Goal: Find specific page/section: Find specific page/section

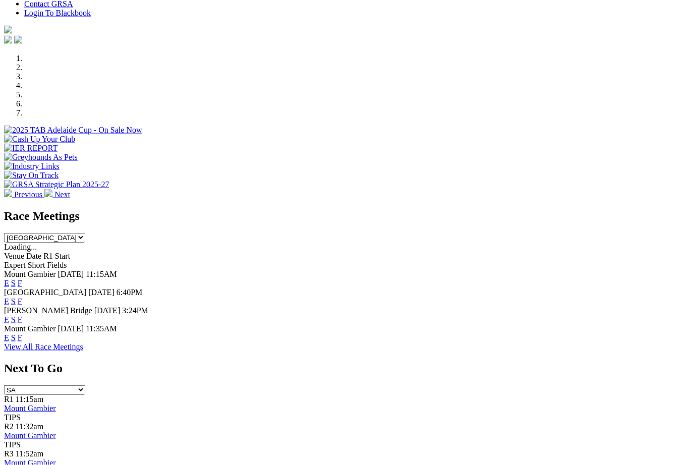
scroll to position [265, 0]
click at [22, 315] on link "F" at bounding box center [20, 319] width 5 height 9
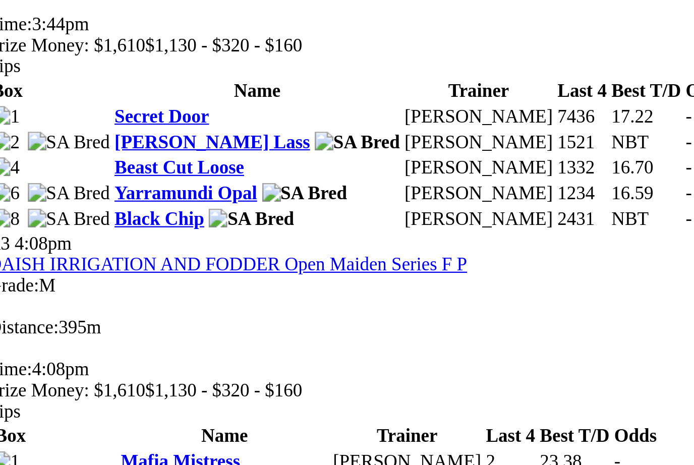
scroll to position [477, 0]
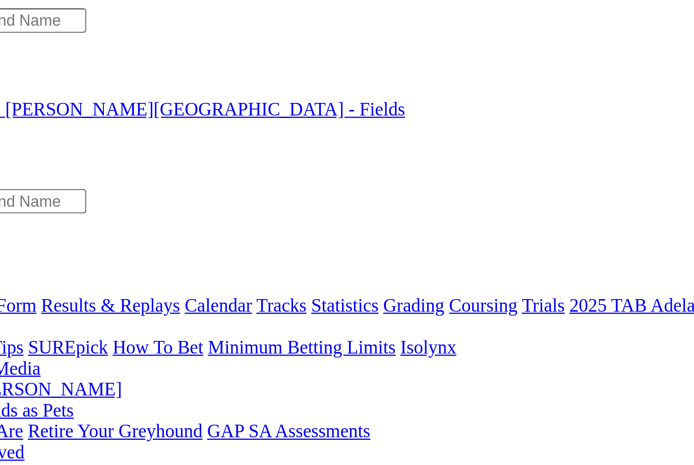
scroll to position [0, 0]
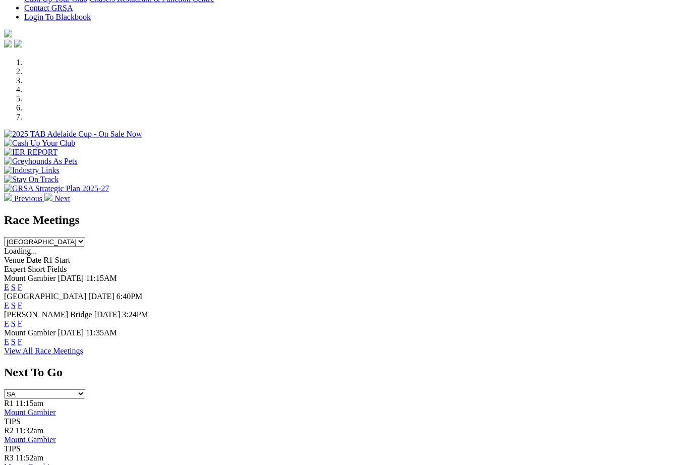
scroll to position [261, 0]
click at [22, 301] on link "F" at bounding box center [20, 305] width 5 height 9
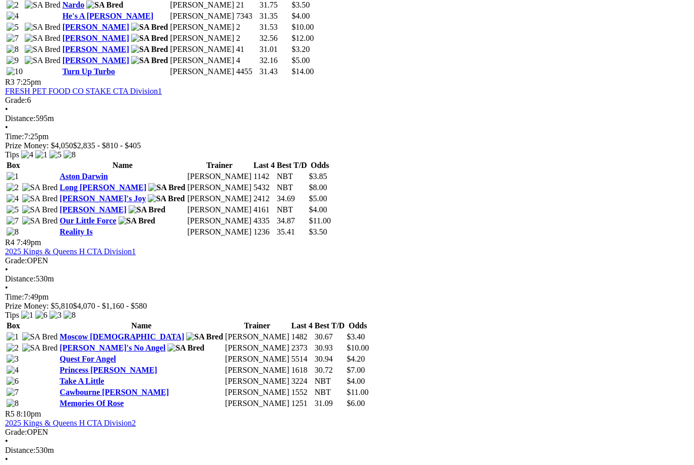
scroll to position [863, 0]
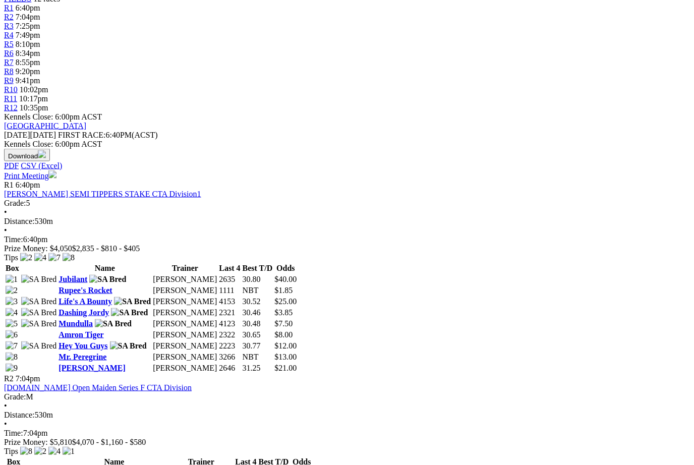
scroll to position [353, 0]
